Goal: Information Seeking & Learning: Find specific fact

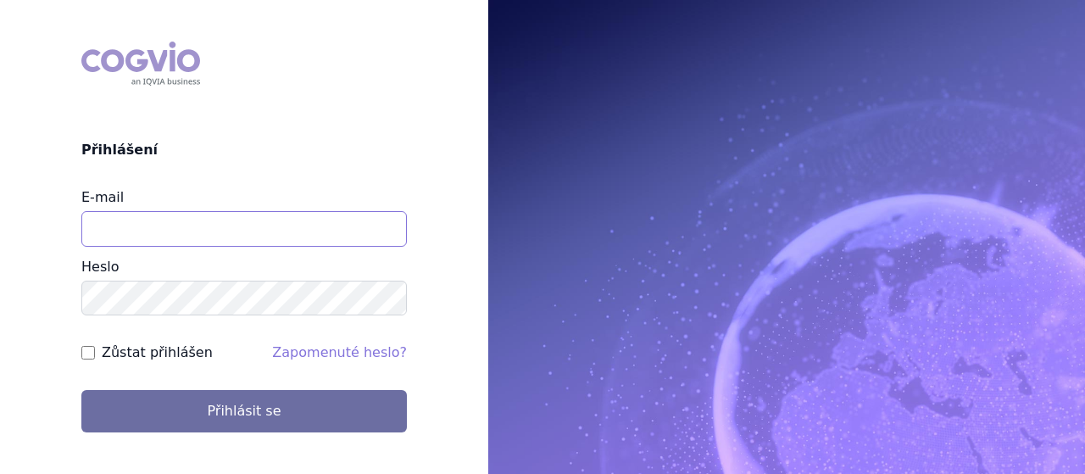
click at [244, 219] on input "E-mail" at bounding box center [243, 229] width 325 height 36
type input "jana.sipkova@vzp.cz"
click at [84, 345] on div "Zůstat přihlášen" at bounding box center [146, 352] width 131 height 20
click at [86, 348] on input "Zůstat přihlášen" at bounding box center [88, 353] width 14 height 14
checkbox input "true"
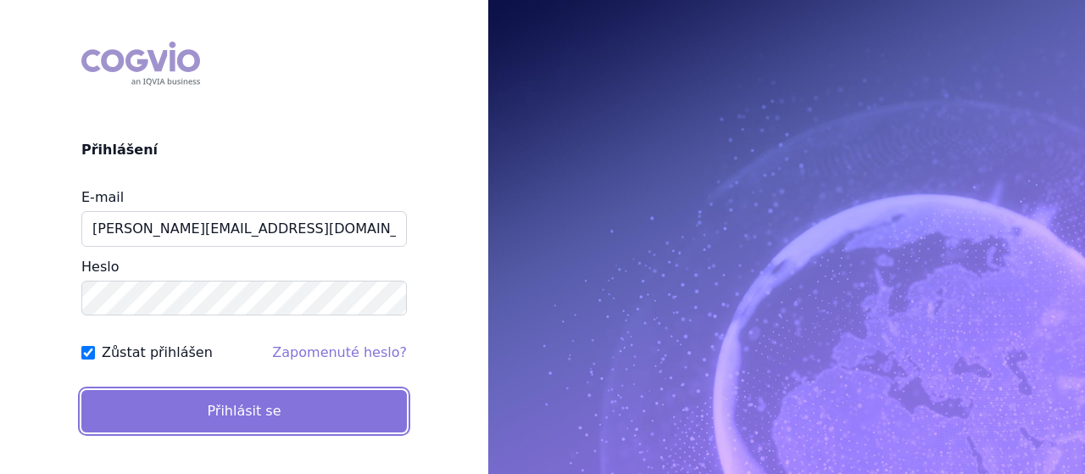
click at [148, 414] on button "Přihlásit se" at bounding box center [243, 411] width 325 height 42
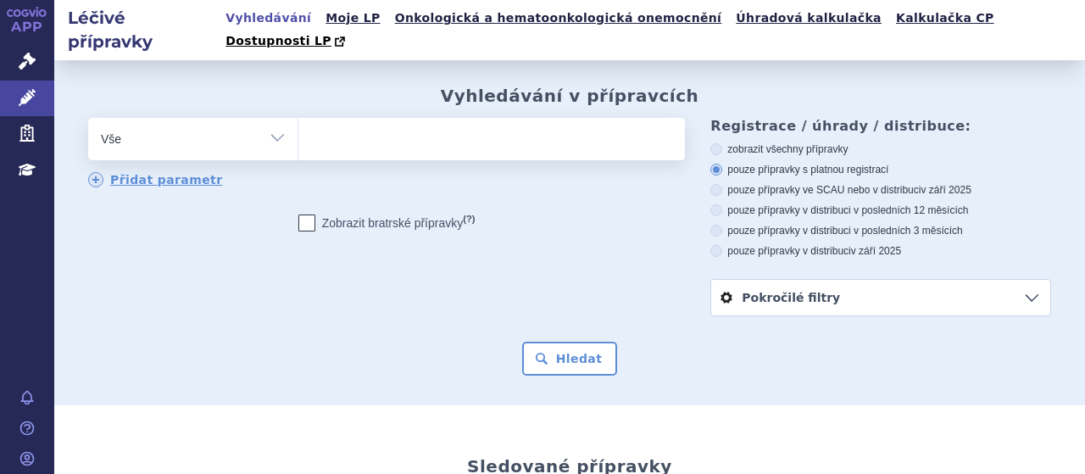
click at [366, 118] on ul at bounding box center [489, 136] width 382 height 36
click at [298, 117] on select at bounding box center [297, 138] width 1 height 42
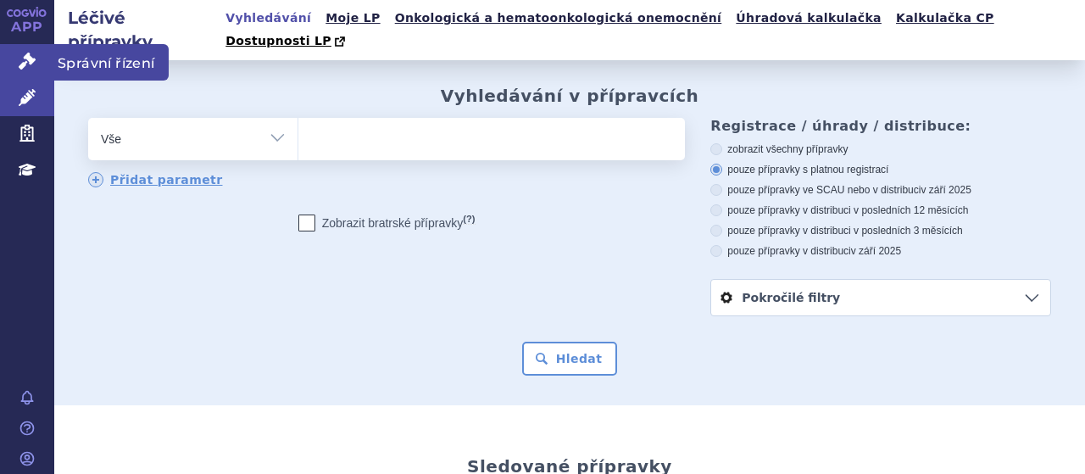
click at [15, 62] on link "Správní řízení" at bounding box center [27, 62] width 54 height 36
click at [41, 56] on link "Správní řízení" at bounding box center [27, 62] width 54 height 36
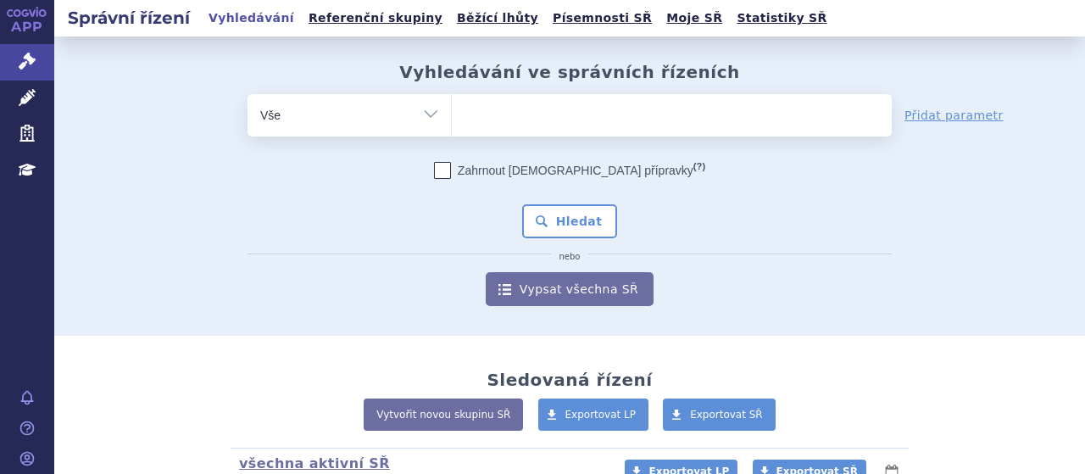
click at [620, 110] on ul at bounding box center [672, 112] width 440 height 36
click at [452, 110] on select at bounding box center [451, 114] width 1 height 42
click at [620, 110] on ul at bounding box center [672, 112] width 440 height 36
click at [452, 110] on select at bounding box center [451, 114] width 1 height 42
type input "a"
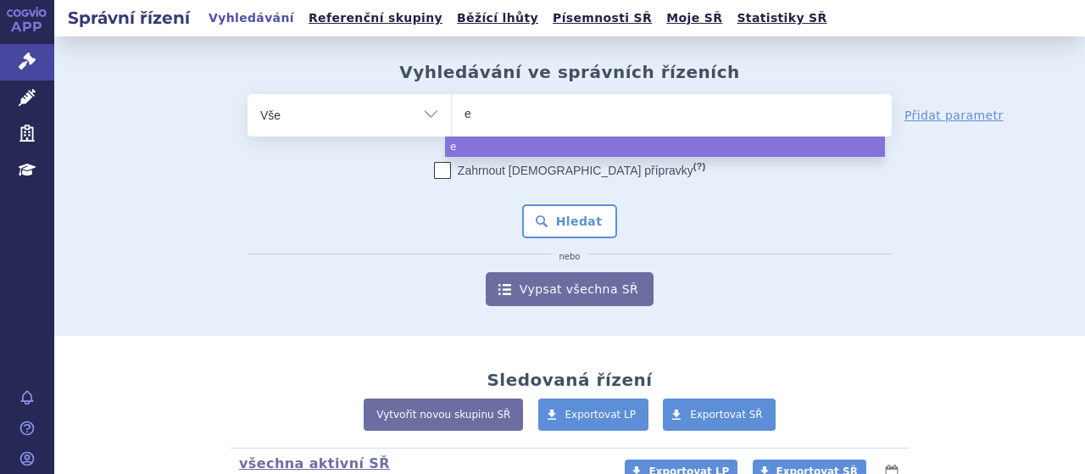
type input "el"
type input "ela"
type input "elah"
type input "elahe"
type input "elaher"
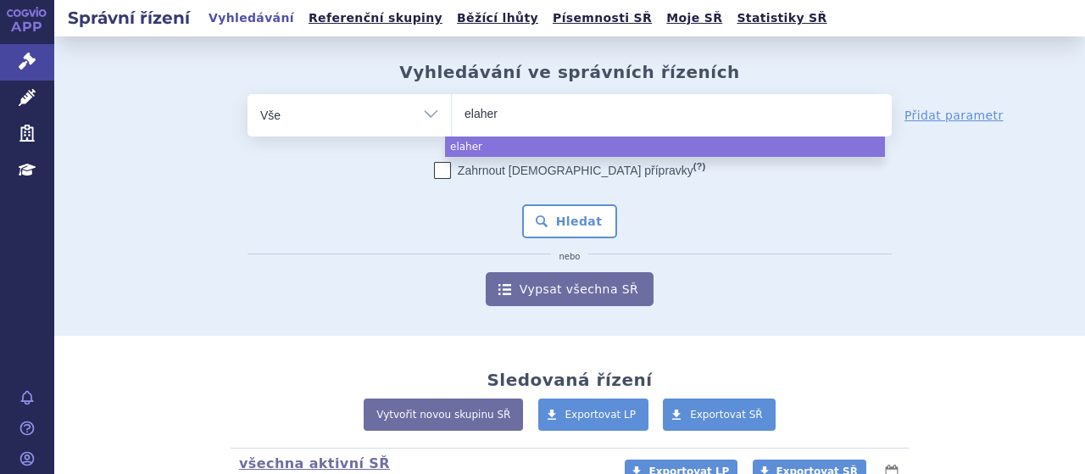
type input "elahere"
select select "elahere"
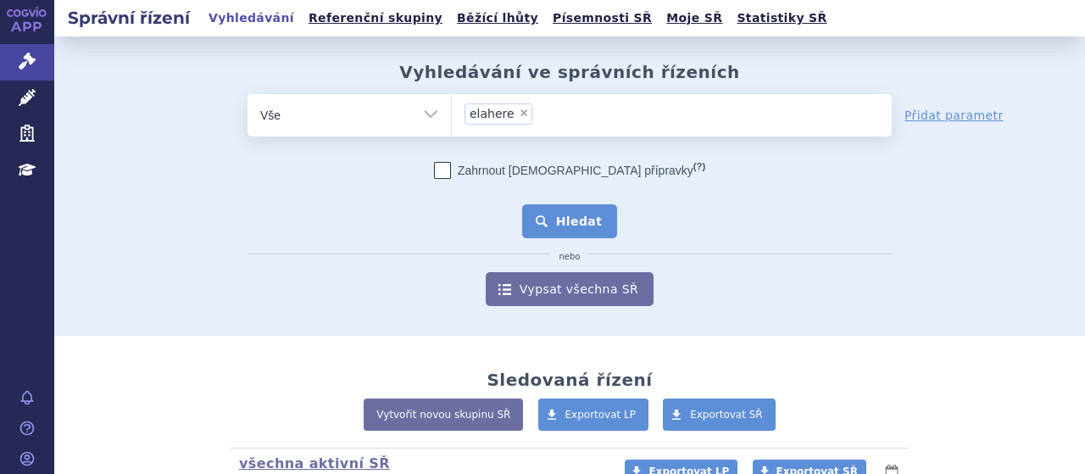
click at [572, 225] on button "Hledat" at bounding box center [570, 221] width 96 height 34
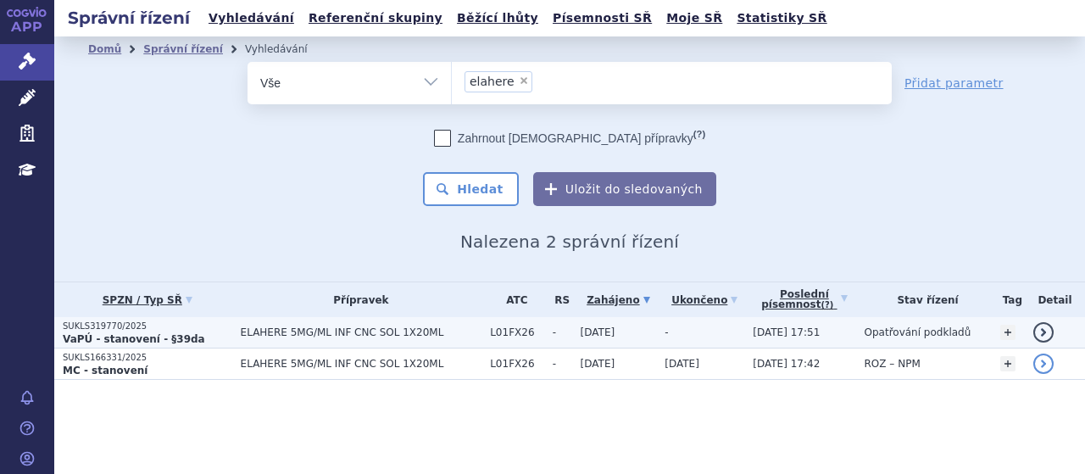
click at [120, 334] on strong "VaPÚ - stanovení - §39da" at bounding box center [134, 339] width 142 height 12
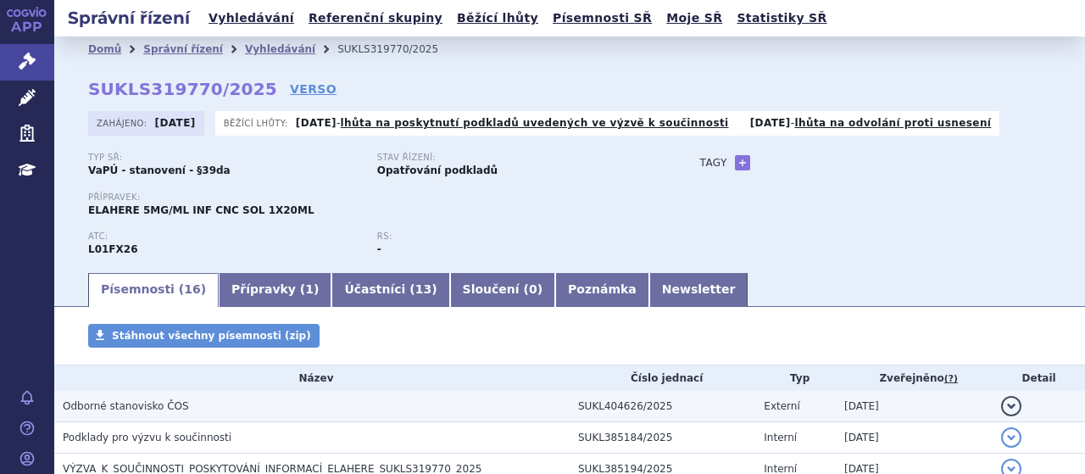
click at [138, 403] on span "Odborné stanovisko ČOS" at bounding box center [126, 406] width 126 height 12
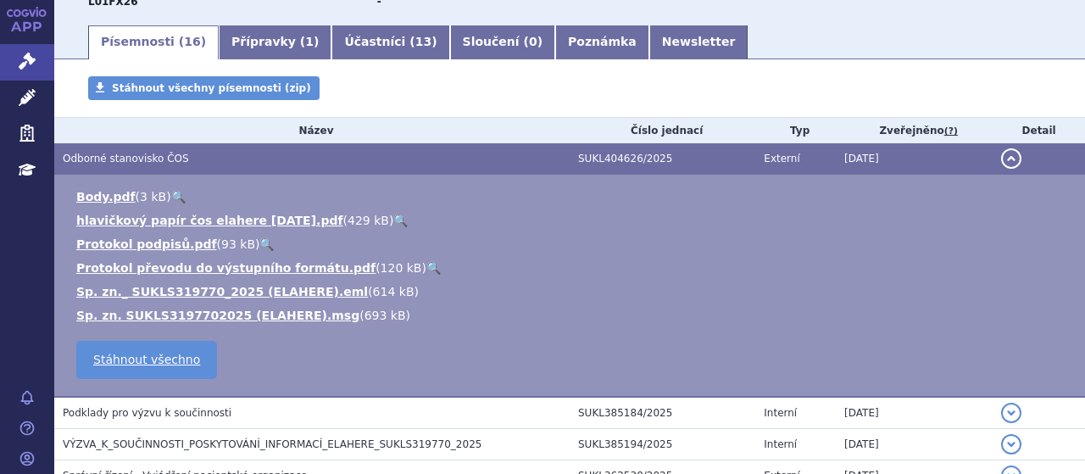
scroll to position [304, 0]
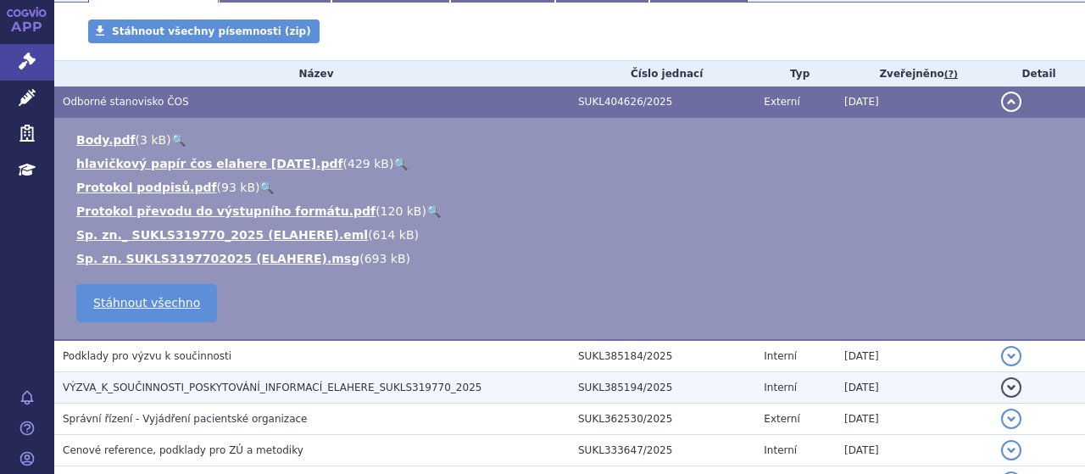
click at [165, 387] on span "VÝZVA_K_SOUČINNOSTI_POSKYTOVÁNÍ_INFORMACÍ_ELAHERE_SUKLS319770_2025" at bounding box center [272, 387] width 419 height 12
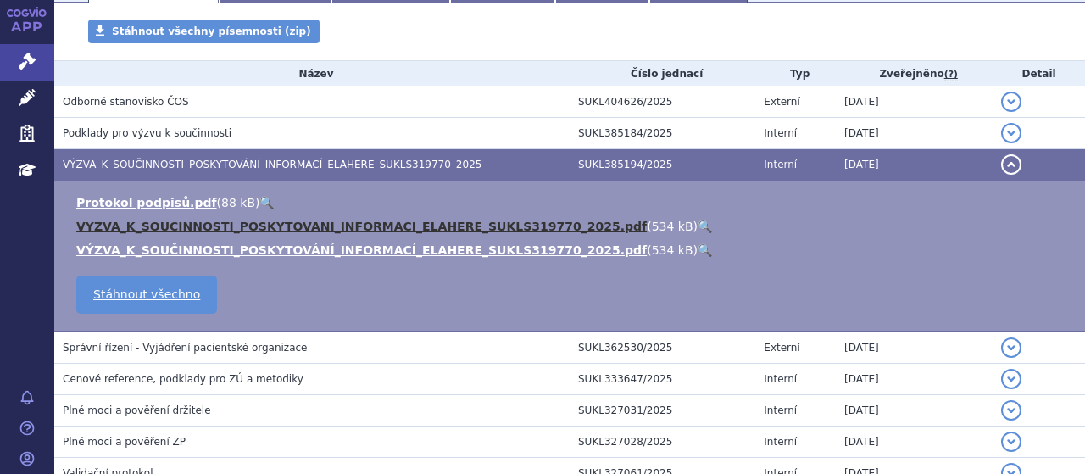
click at [168, 228] on link "VYZVA_K_SOUCINNOSTI_POSKYTOVANI_INFORMACI_ELAHERE_SUKLS319770_2025.pdf" at bounding box center [361, 227] width 570 height 14
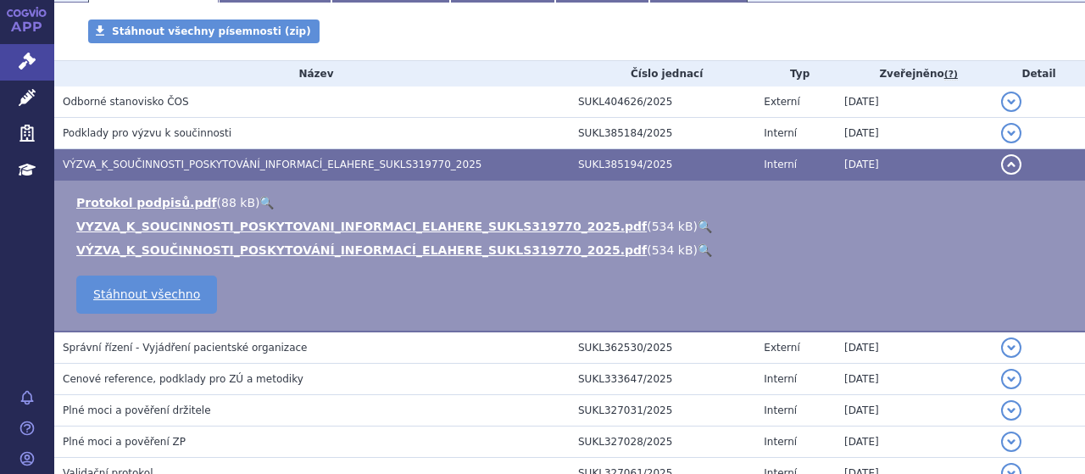
scroll to position [668, 0]
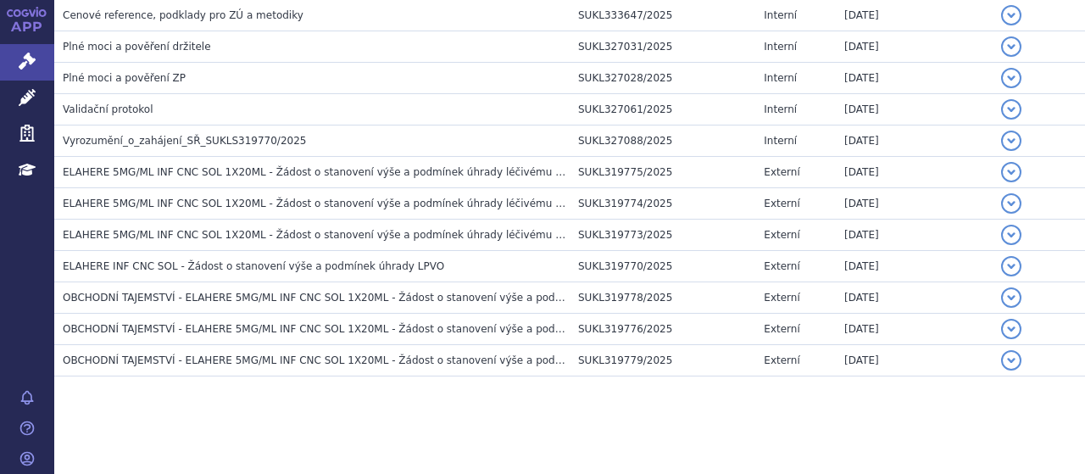
click at [695, 396] on div "Písemnosti Stáhnout všechny písemnosti (zip) Název Číslo jednací Typ Zveřejněno…" at bounding box center [569, 33] width 1031 height 754
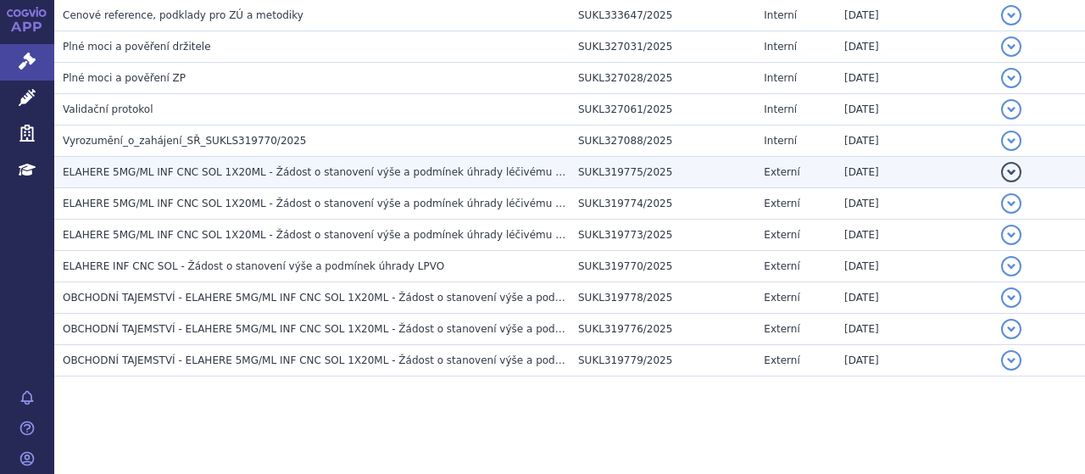
click at [242, 170] on span "ELAHERE 5MG/ML INF CNC SOL 1X20ML - Žádost o stanovení výše a podmínek úhrady l…" at bounding box center [387, 172] width 648 height 12
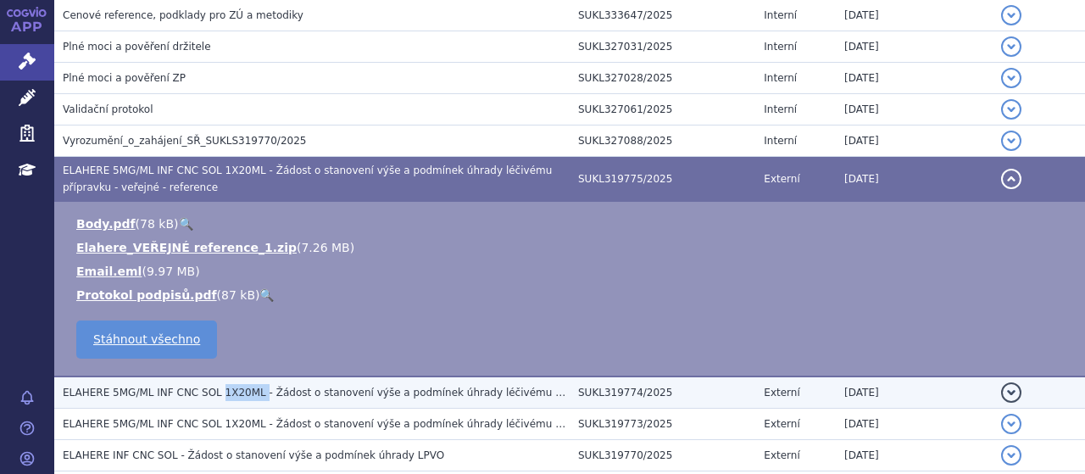
click at [220, 389] on span "ELAHERE 5MG/ML INF CNC SOL 1X20ML - Žádost o stanovení výše a podmínek úhrady l…" at bounding box center [392, 392] width 658 height 12
click at [166, 391] on span "ELAHERE 5MG/ML INF CNC SOL 1X20ML - Žádost o stanovení výše a podmínek úhrady l…" at bounding box center [392, 392] width 658 height 12
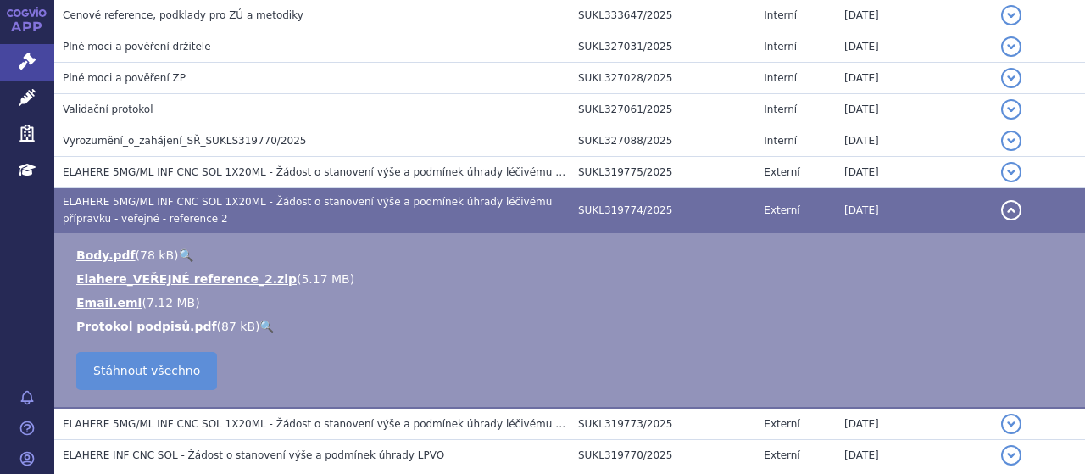
scroll to position [705, 0]
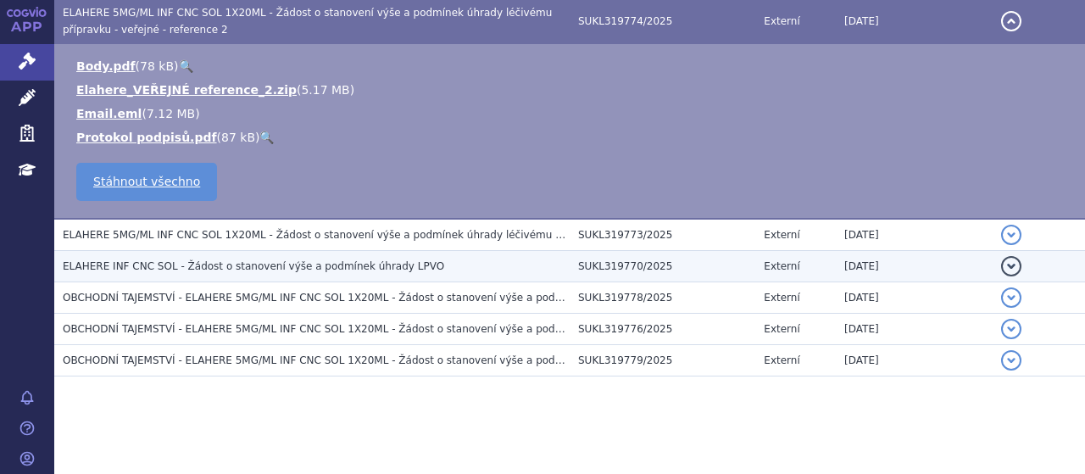
click at [276, 262] on span "ELAHERE INF CNC SOL - Žádost o stanovení výše a podmínek úhrady LPVO" at bounding box center [253, 266] width 381 height 12
